Goal: Task Accomplishment & Management: Manage account settings

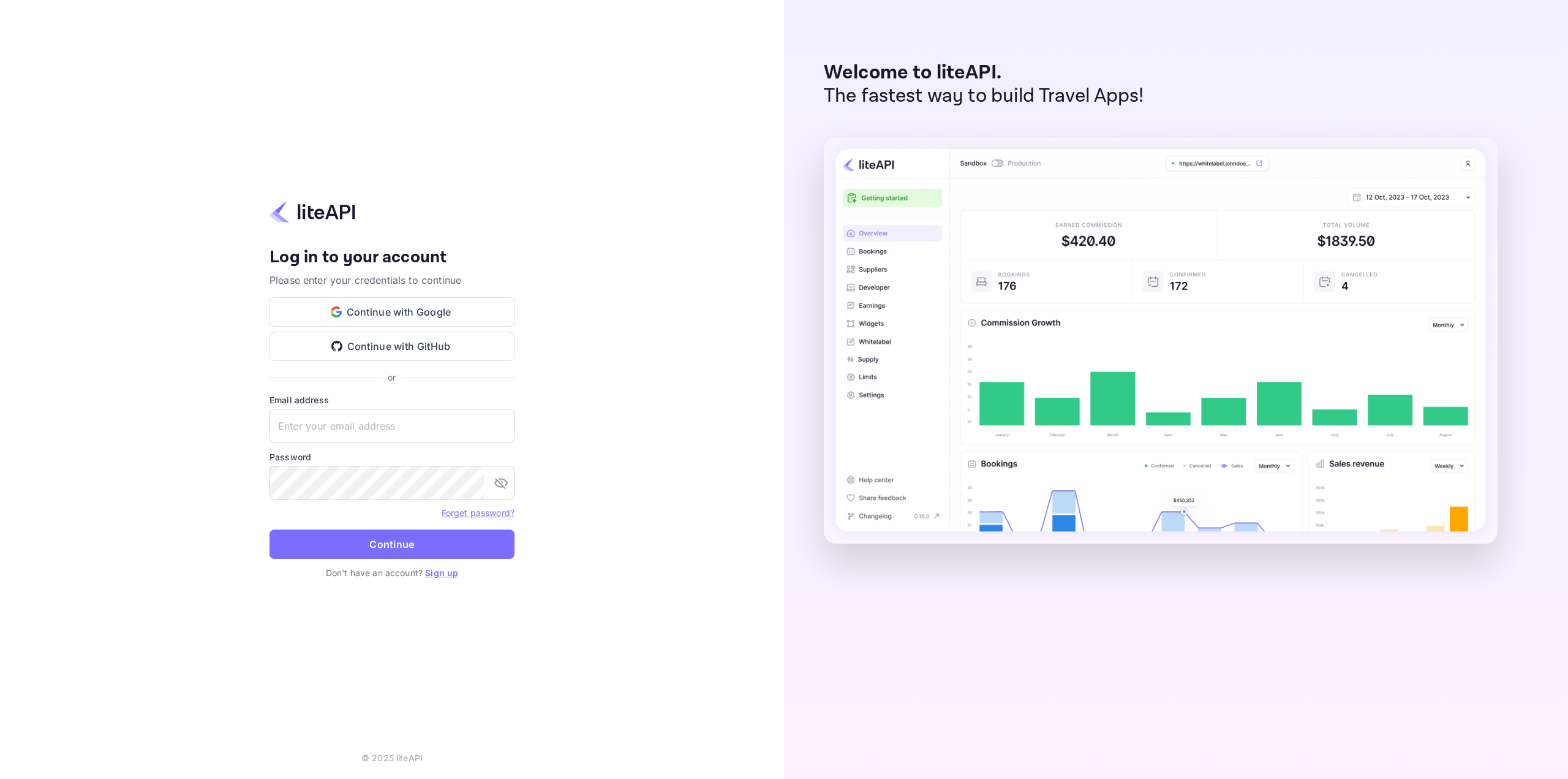
type input "[EMAIL_ADDRESS][DOMAIN_NAME]"
click at [395, 544] on button "Continue" at bounding box center [392, 544] width 245 height 29
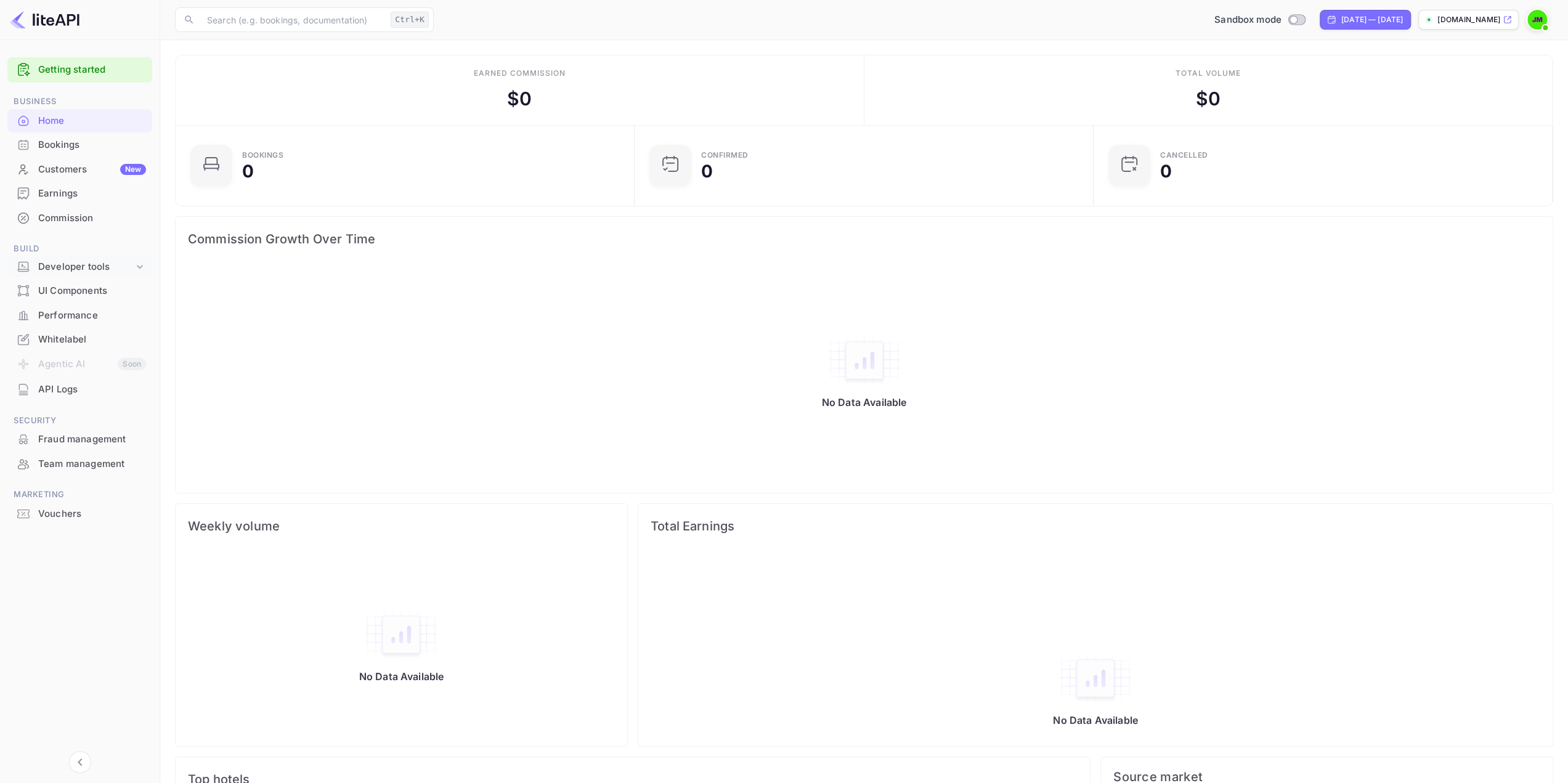
click at [76, 270] on div "Developer tools" at bounding box center [86, 267] width 95 height 14
click at [71, 300] on p "API Keys" at bounding box center [62, 307] width 37 height 13
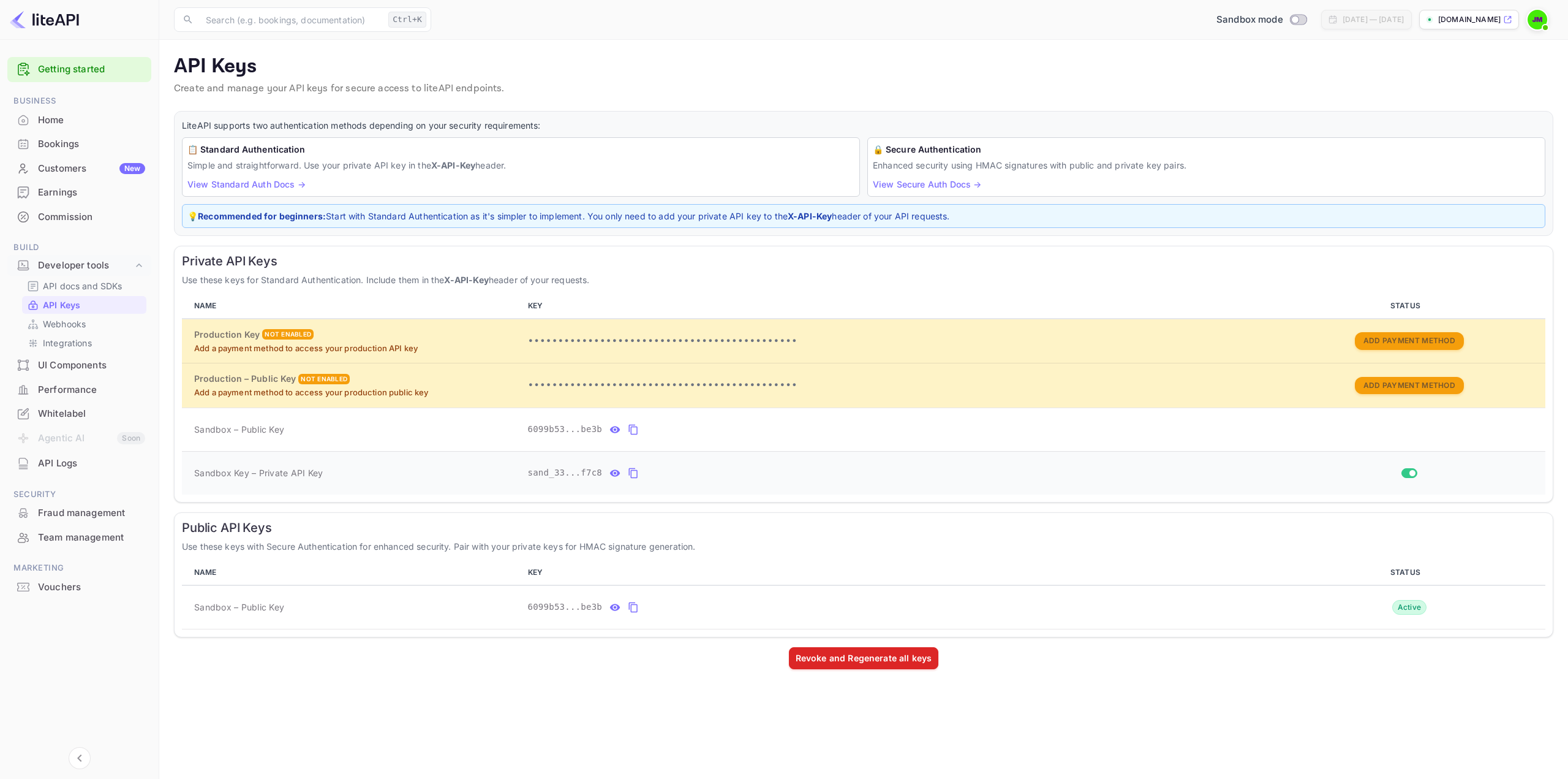
click at [628, 469] on icon "private api keys table" at bounding box center [633, 473] width 11 height 15
